Goal: Check status: Check status

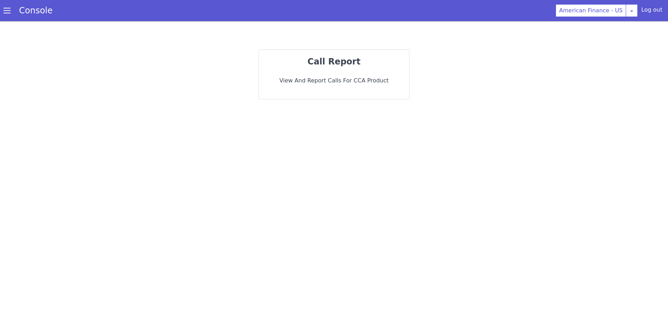
click at [8, 12] on span at bounding box center [7, 10] width 7 height 7
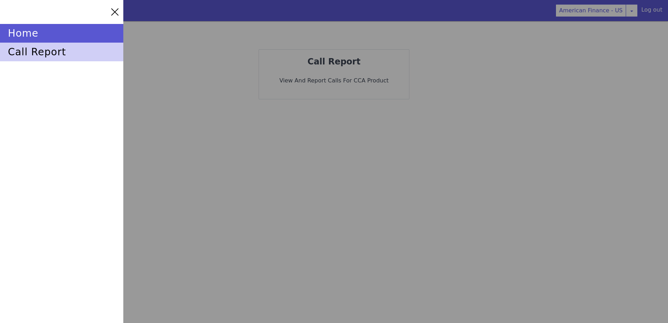
click at [47, 52] on div "call report" at bounding box center [61, 52] width 123 height 19
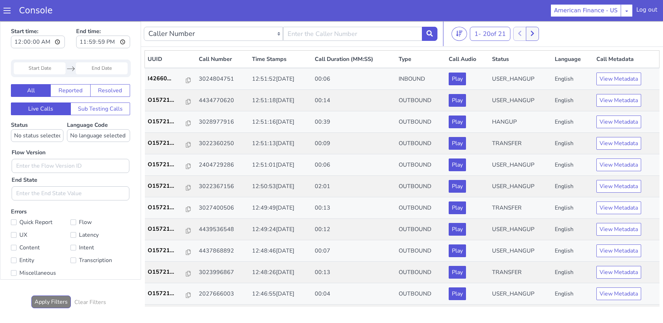
click at [58, 70] on input "Start Date" at bounding box center [40, 68] width 52 height 12
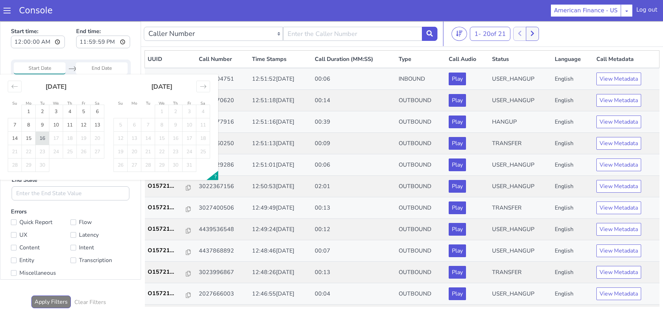
click at [42, 136] on td "16" at bounding box center [43, 138] width 14 height 13
type input "16 Sep 2025"
click at [44, 136] on td "16" at bounding box center [43, 138] width 14 height 13
type input "16 Sep 2025"
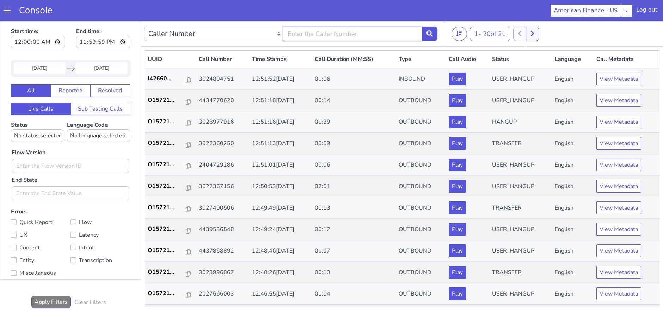
click at [333, 36] on input "text" at bounding box center [352, 34] width 139 height 14
type input "3022360250"
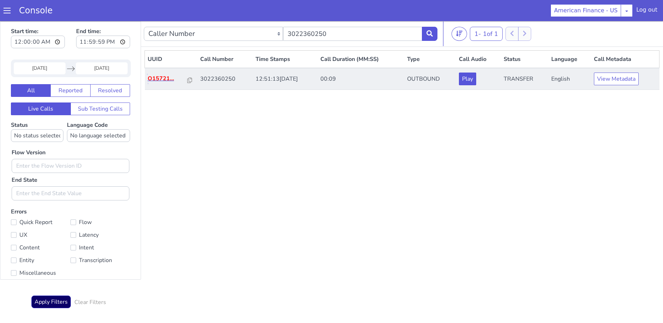
click at [159, 80] on p "O15721..." at bounding box center [168, 78] width 40 height 8
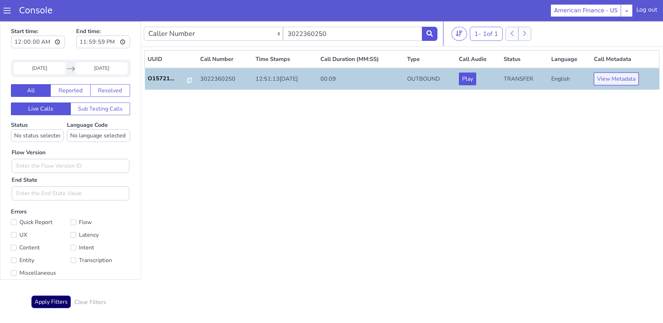
click at [614, 82] on button "View Metadata" at bounding box center [616, 79] width 45 height 13
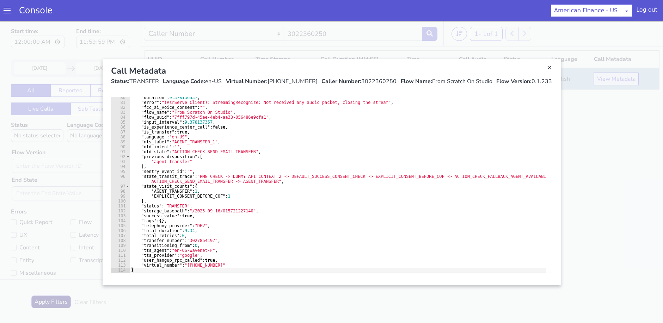
scroll to position [2, 0]
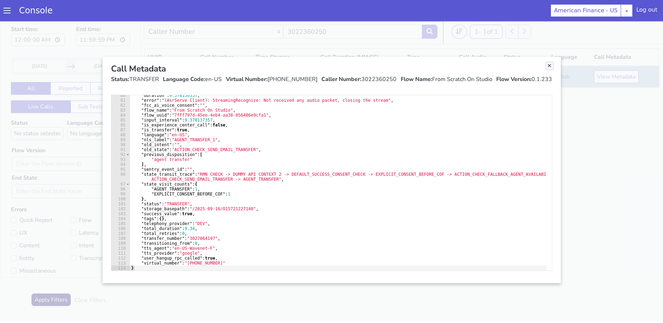
click at [551, 66] on link "Close" at bounding box center [549, 65] width 7 height 7
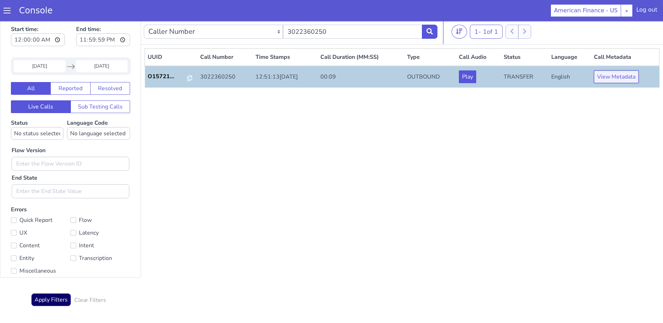
click at [617, 79] on button "View Metadata" at bounding box center [616, 76] width 45 height 13
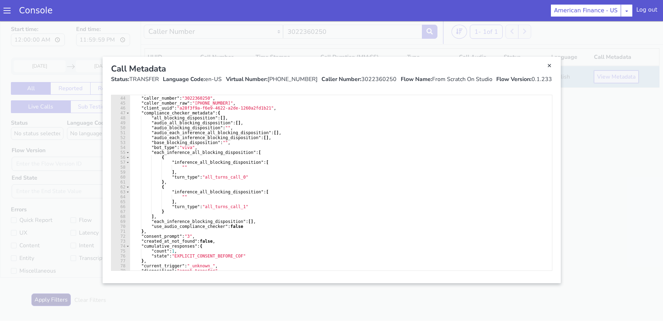
scroll to position [211, 0]
